Goal: Check status: Check status

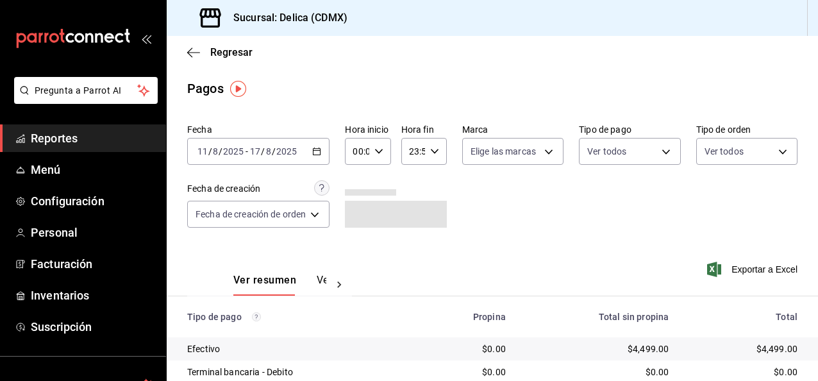
click at [192, 60] on div "Regresar" at bounding box center [492, 52] width 651 height 33
click at [191, 49] on icon "button" at bounding box center [193, 53] width 13 height 12
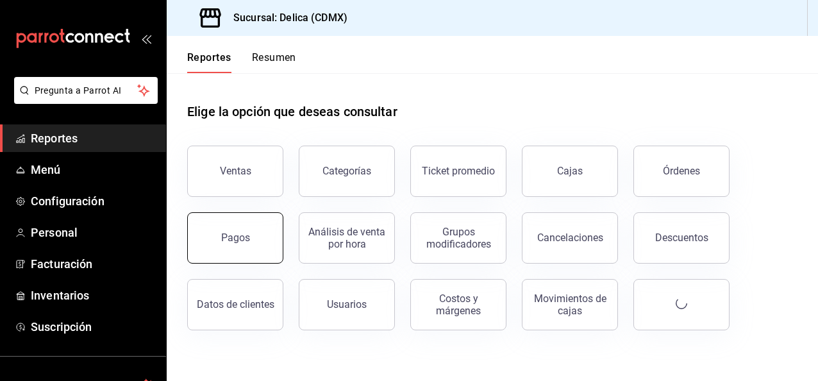
drag, startPoint x: 226, startPoint y: 179, endPoint x: 204, endPoint y: 228, distance: 52.8
click at [204, 228] on div "Ventas Categorías Ticket promedio Cajas Órdenes Pagos Análisis de venta por hor…" at bounding box center [485, 230] width 626 height 200
click at [204, 228] on button "Pagos" at bounding box center [235, 237] width 96 height 51
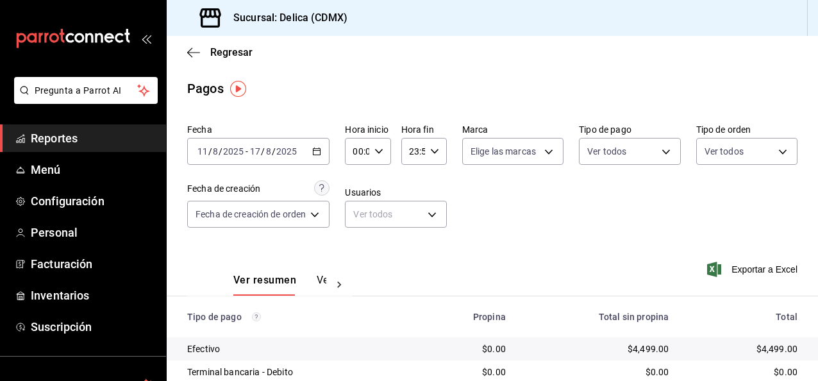
click at [227, 146] on input "2025" at bounding box center [233, 151] width 22 height 10
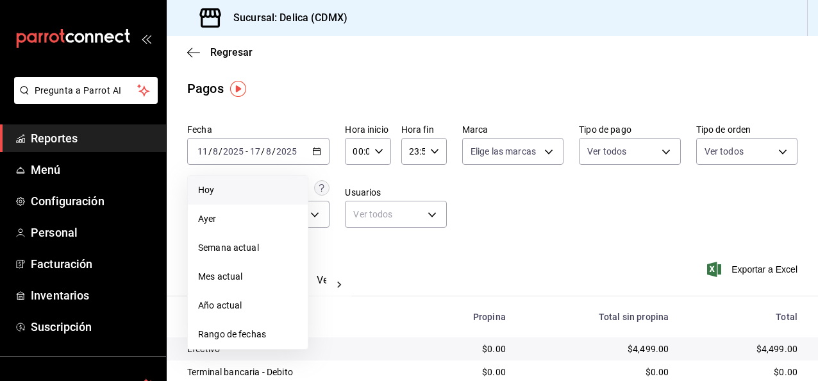
click at [245, 181] on li "Hoy" at bounding box center [248, 190] width 120 height 29
